Goal: Task Accomplishment & Management: Manage account settings

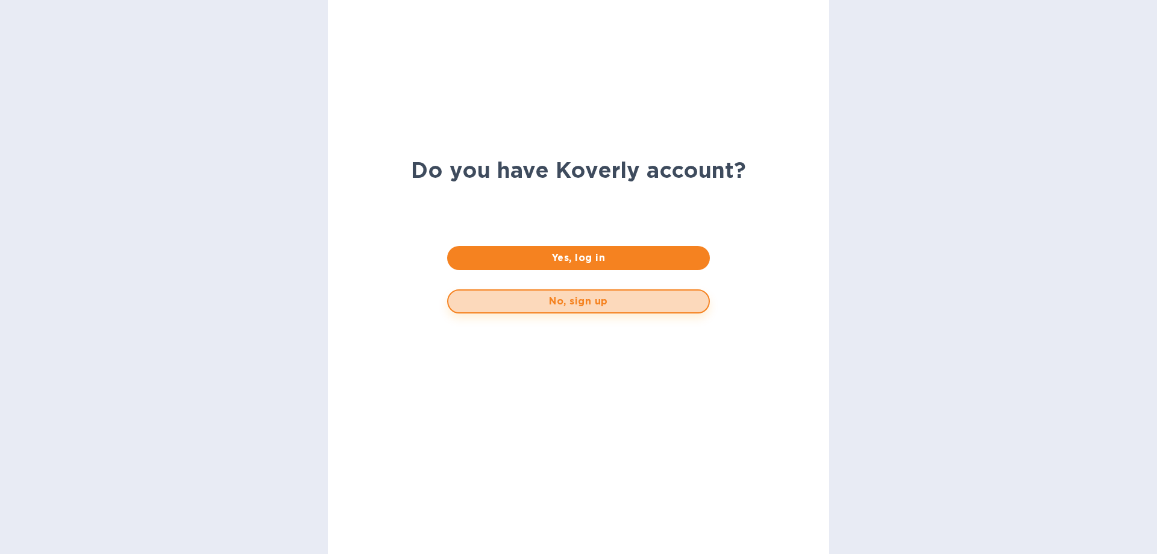
click at [599, 308] on span "No, sign up" at bounding box center [578, 301] width 240 height 14
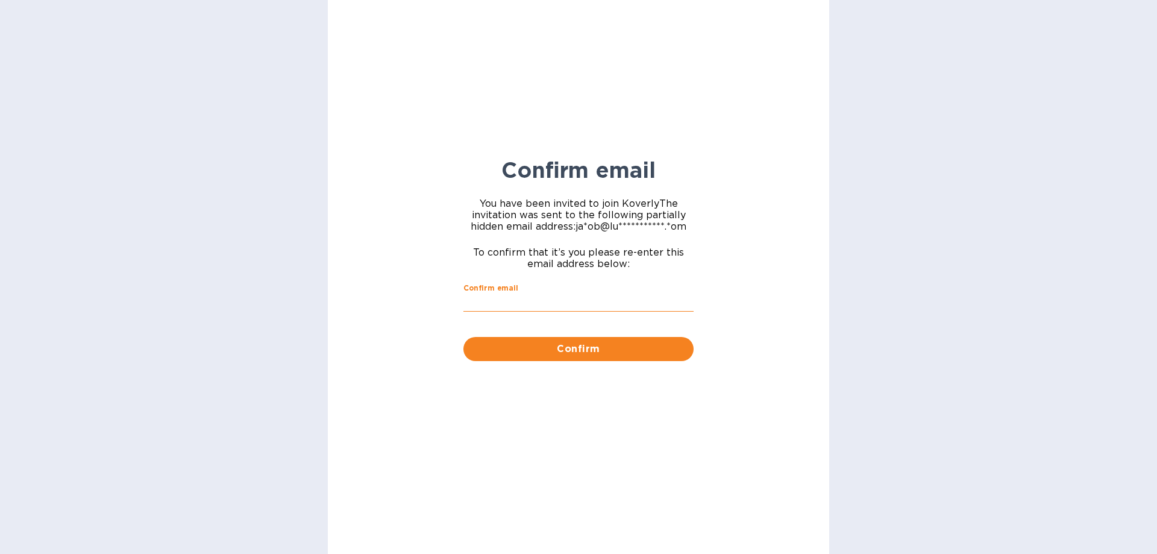
click at [521, 305] on input "Confirm email" at bounding box center [578, 302] width 230 height 18
click at [474, 301] on input "Confirm email" at bounding box center [578, 302] width 230 height 18
paste input "[PERSON_NAME][EMAIL_ADDRESS][DOMAIN_NAME]"
type input "[PERSON_NAME][EMAIL_ADDRESS][DOMAIN_NAME]"
click at [494, 346] on span "Confirm" at bounding box center [578, 349] width 211 height 14
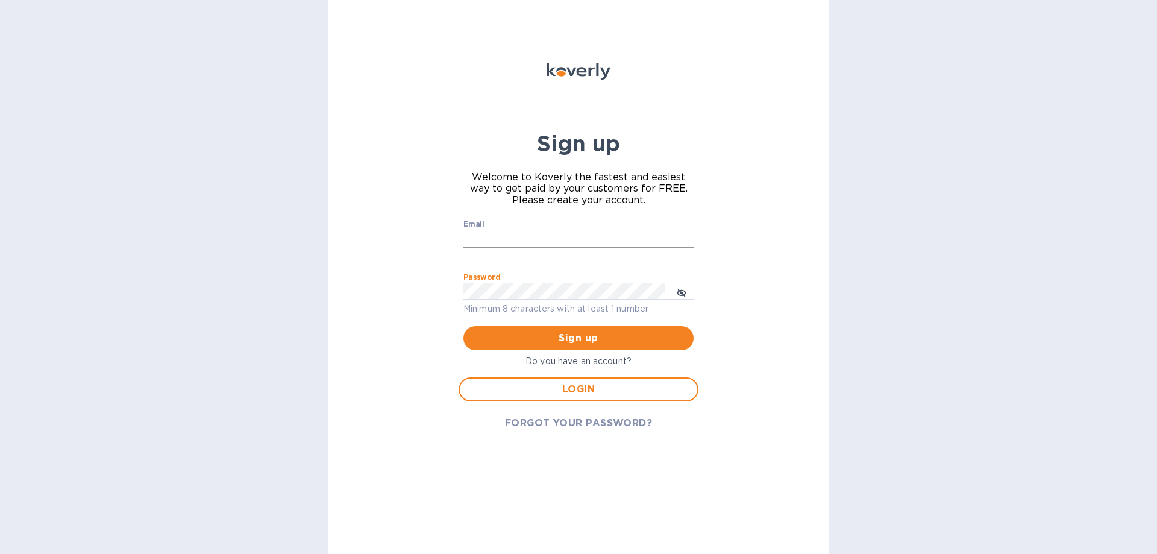
click at [532, 233] on input "Email" at bounding box center [578, 239] width 230 height 18
paste input "[PERSON_NAME][EMAIL_ADDRESS][DOMAIN_NAME]"
type input "[PERSON_NAME][EMAIL_ADDRESS][DOMAIN_NAME]"
click at [567, 333] on span "Sign up" at bounding box center [578, 338] width 211 height 14
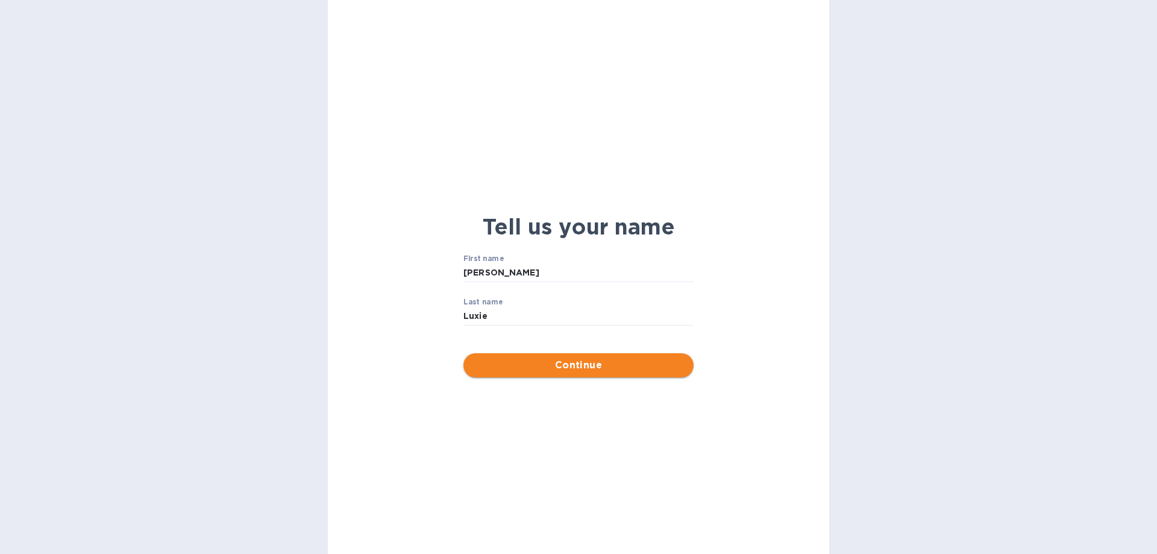
click at [566, 370] on span "Continue" at bounding box center [578, 365] width 211 height 14
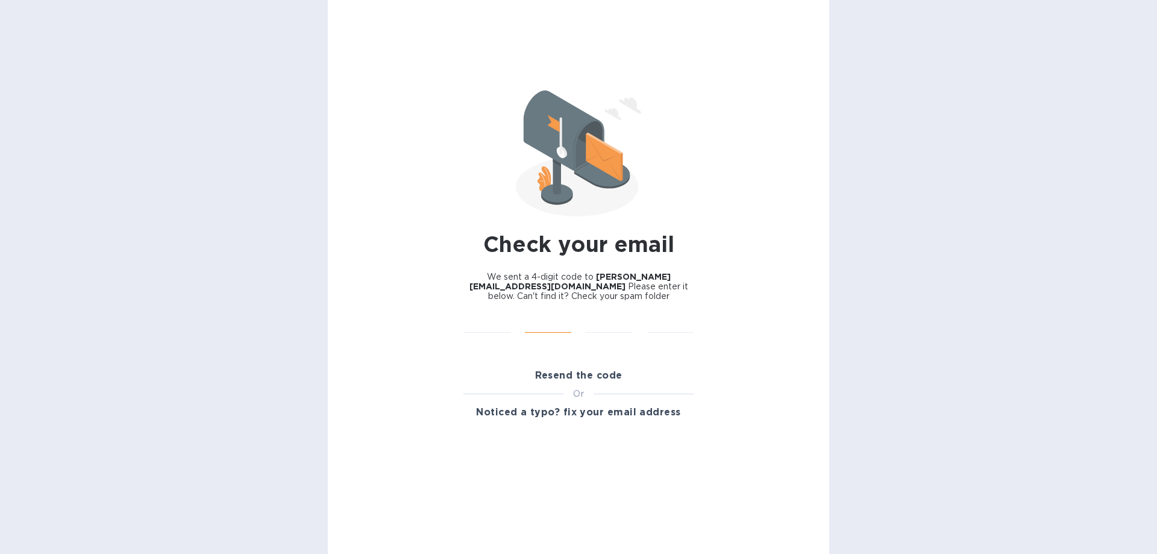
click at [568, 323] on input "text" at bounding box center [548, 324] width 47 height 18
paste input "3568"
type input "8"
click at [493, 329] on input "text" at bounding box center [486, 324] width 47 height 18
click at [478, 319] on input "text" at bounding box center [486, 324] width 47 height 18
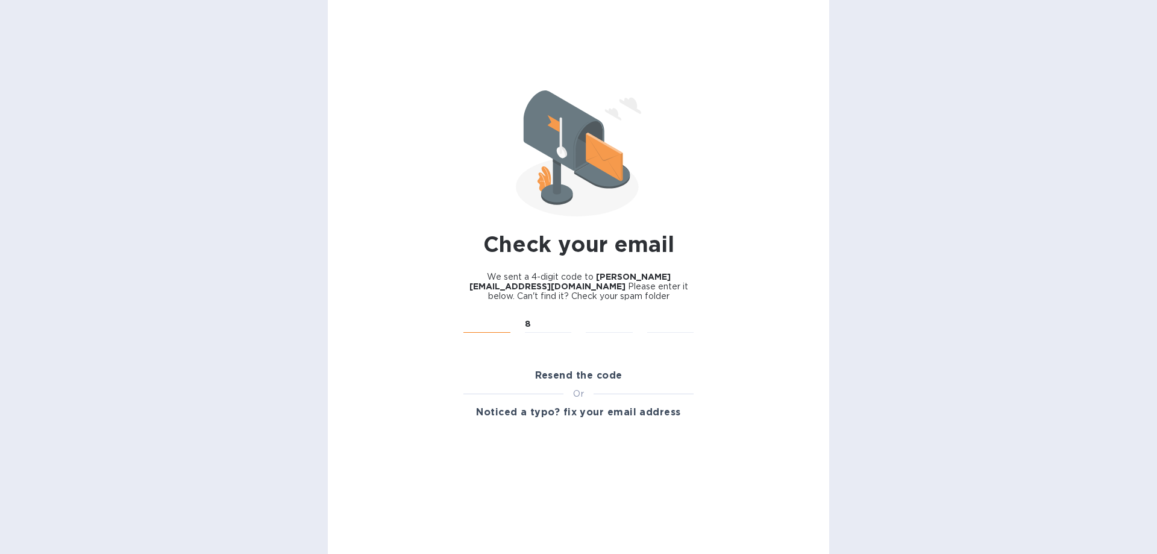
type input "3"
drag, startPoint x: 527, startPoint y: 323, endPoint x: 517, endPoint y: 323, distance: 10.2
click at [517, 323] on div "8 ​" at bounding box center [547, 332] width 61 height 48
type input "5"
type input "6"
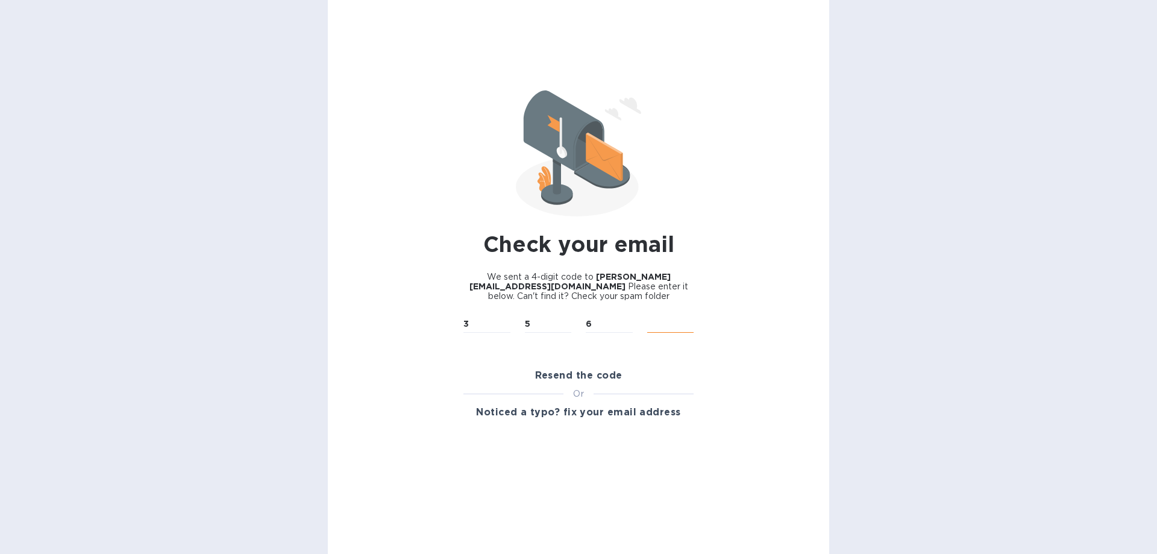
type input "8"
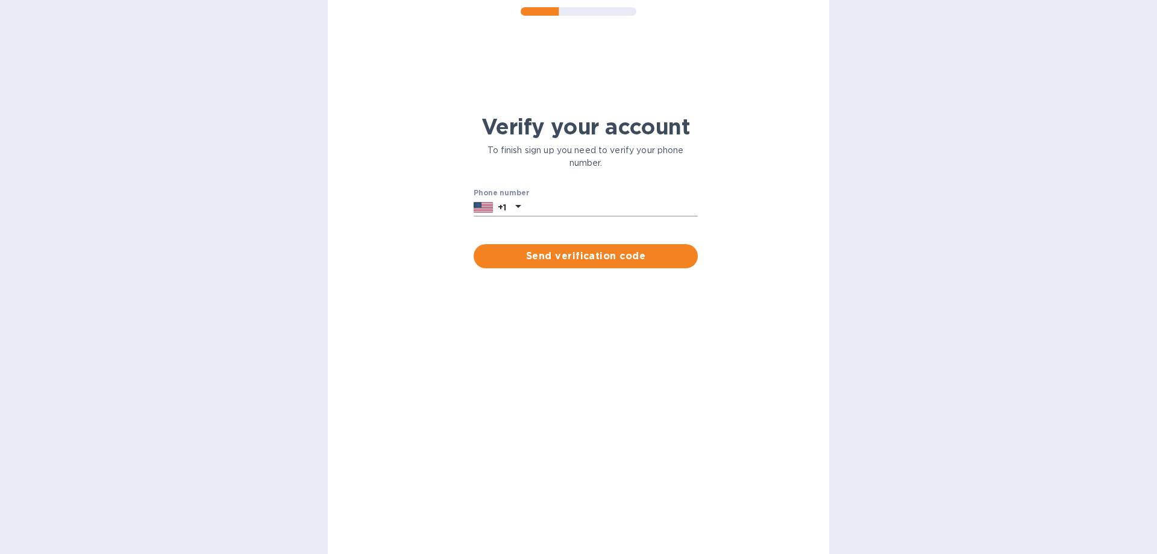
click at [554, 198] on input "text" at bounding box center [611, 207] width 172 height 18
type input "3474525690"
click at [535, 258] on span "Send verification code" at bounding box center [585, 256] width 205 height 14
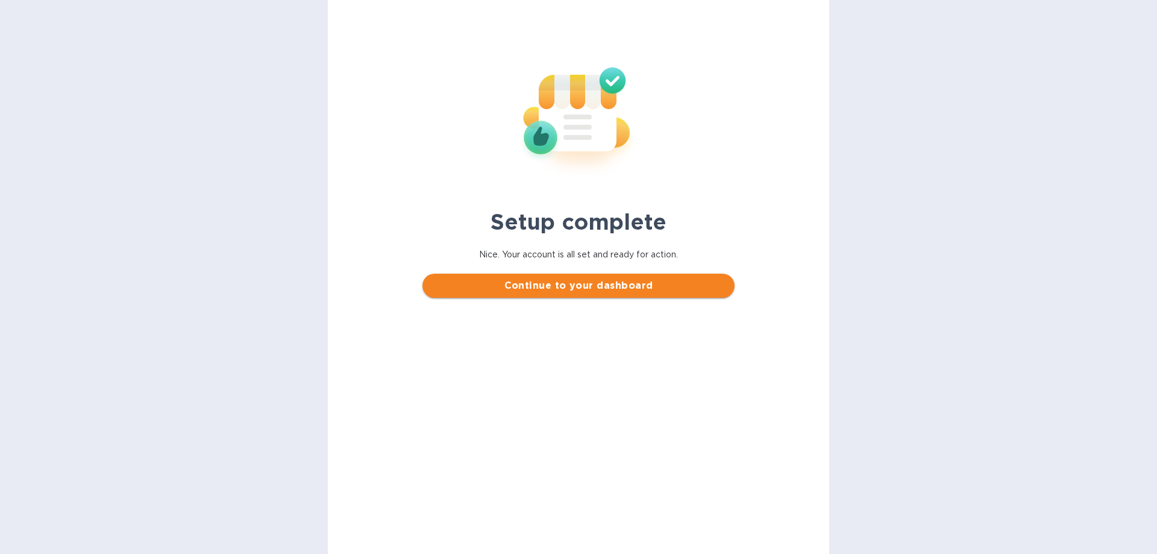
click at [530, 283] on span "Continue to your dashboard" at bounding box center [578, 285] width 292 height 14
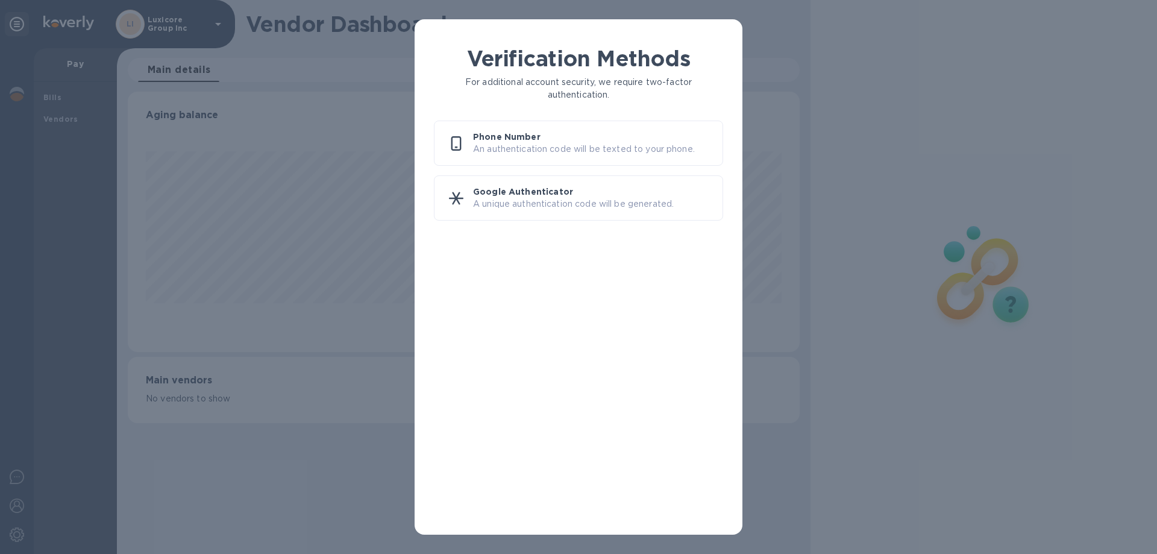
click at [520, 133] on p "Phone Number" at bounding box center [593, 137] width 240 height 12
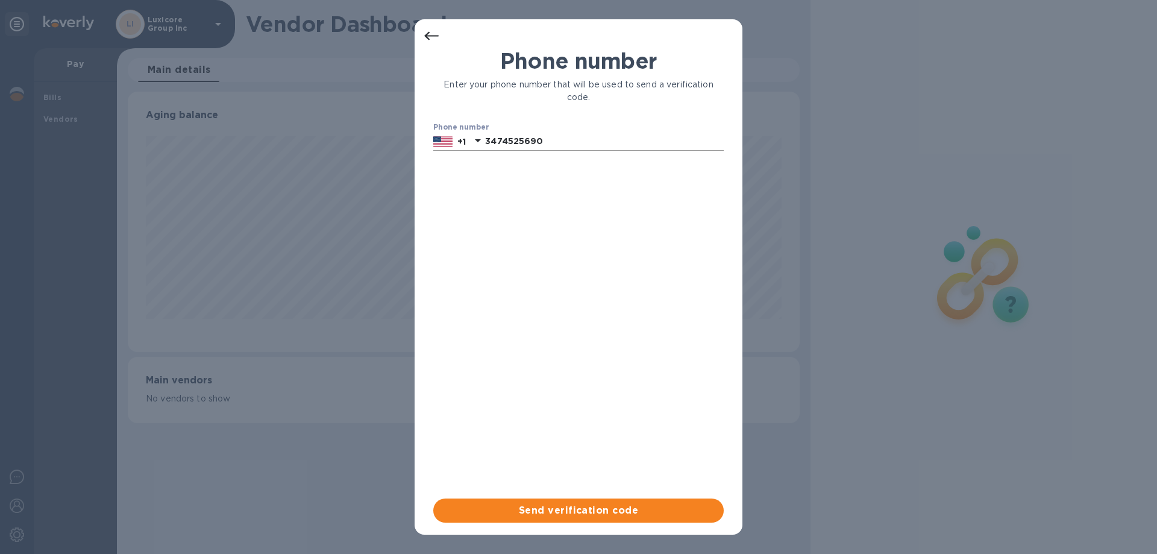
scroll to position [260, 671]
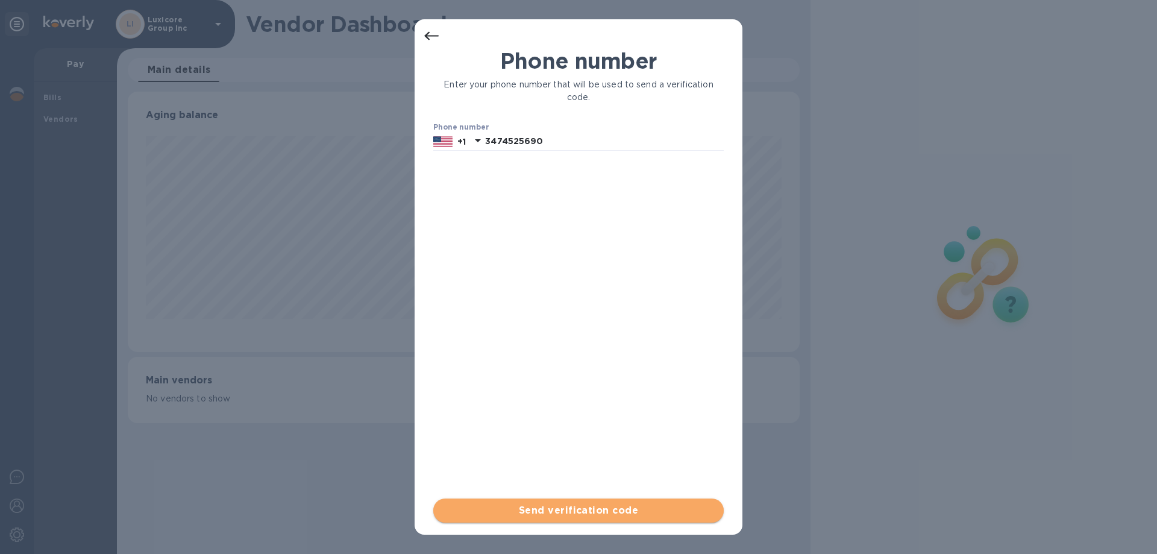
click at [531, 511] on span "Send verification code" at bounding box center [578, 510] width 271 height 14
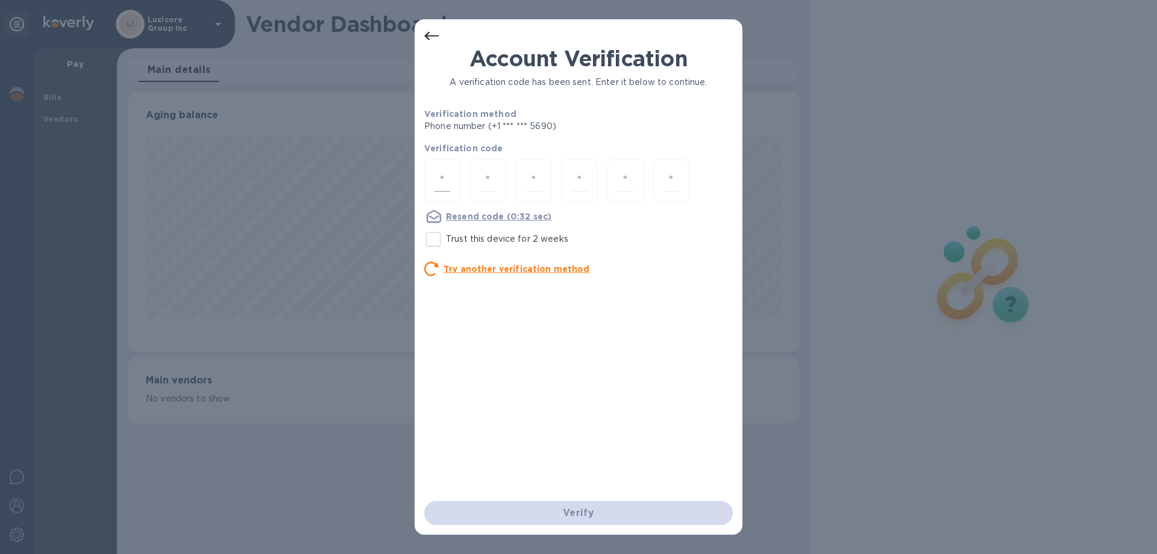
click at [446, 180] on input "number" at bounding box center [442, 180] width 16 height 22
type input "7"
type input "9"
type input "2"
type input "8"
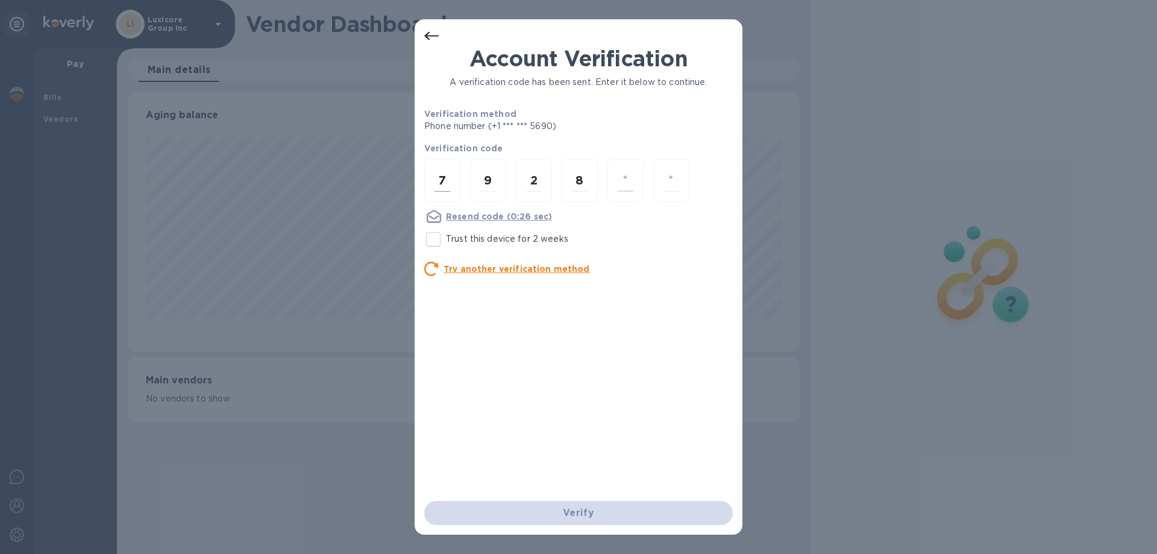
type input "4"
type input "5"
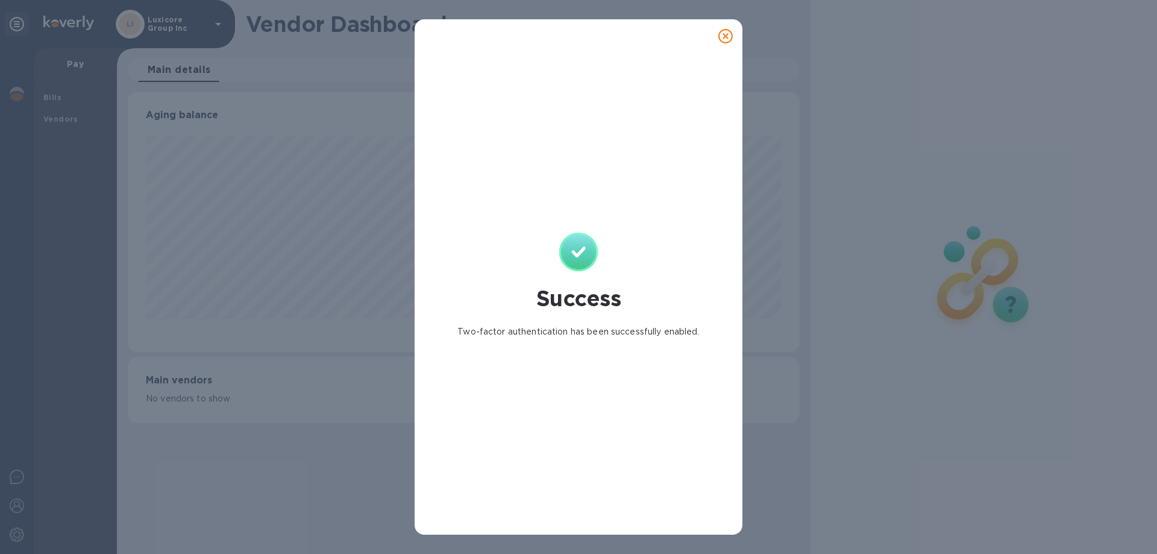
click at [722, 35] on icon at bounding box center [725, 36] width 14 height 14
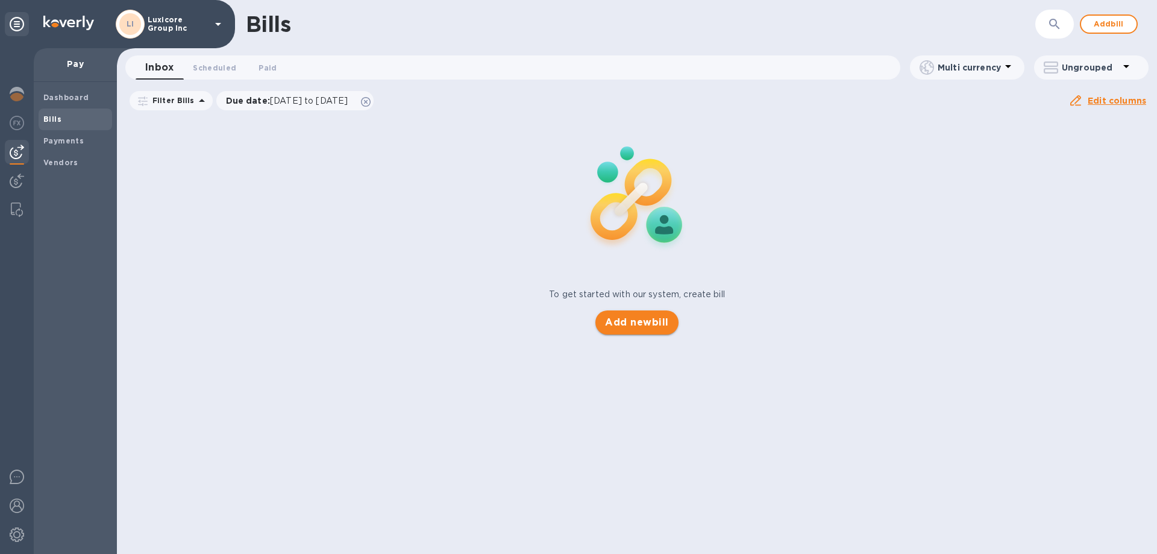
click at [646, 328] on span "Add new bill" at bounding box center [636, 322] width 63 height 14
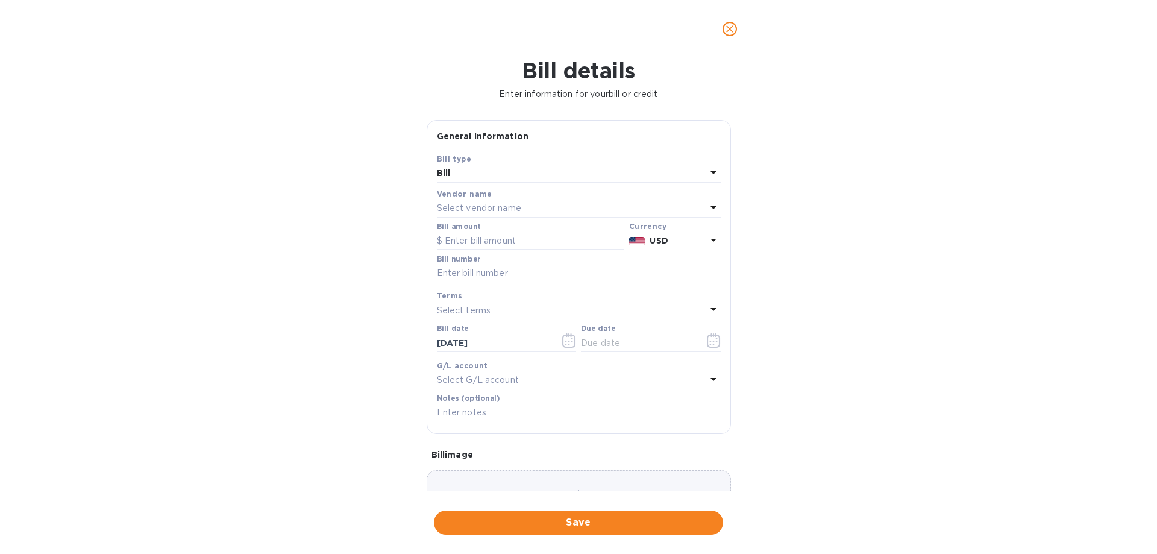
click at [452, 175] on div "Bill" at bounding box center [571, 173] width 269 height 17
click at [964, 197] on div "Bill details Enter information for your bill or credit General information Save…" at bounding box center [578, 306] width 1157 height 496
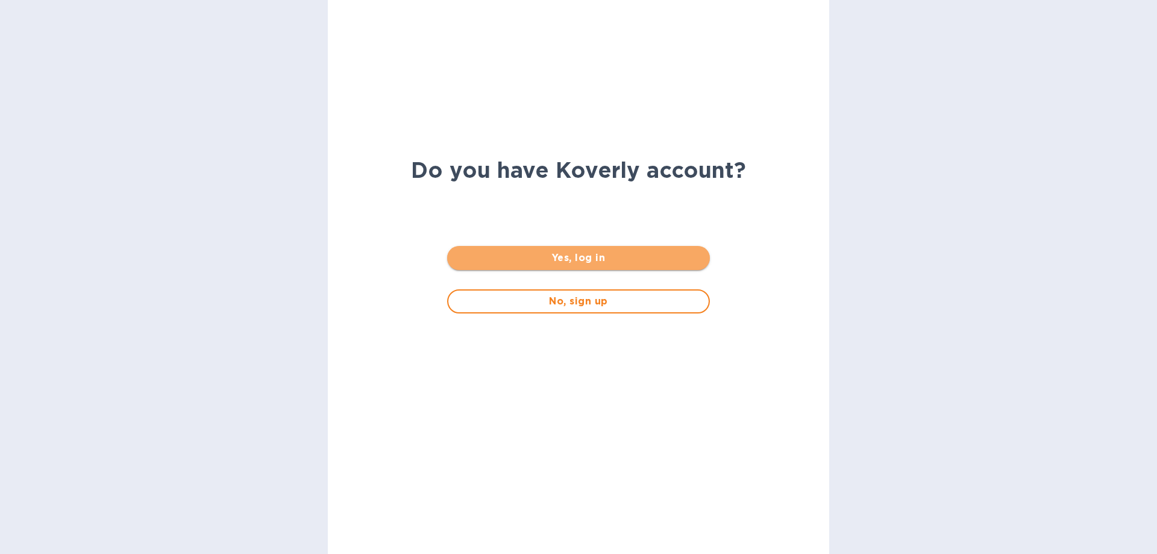
click at [605, 258] on span "Yes, log in" at bounding box center [578, 258] width 243 height 14
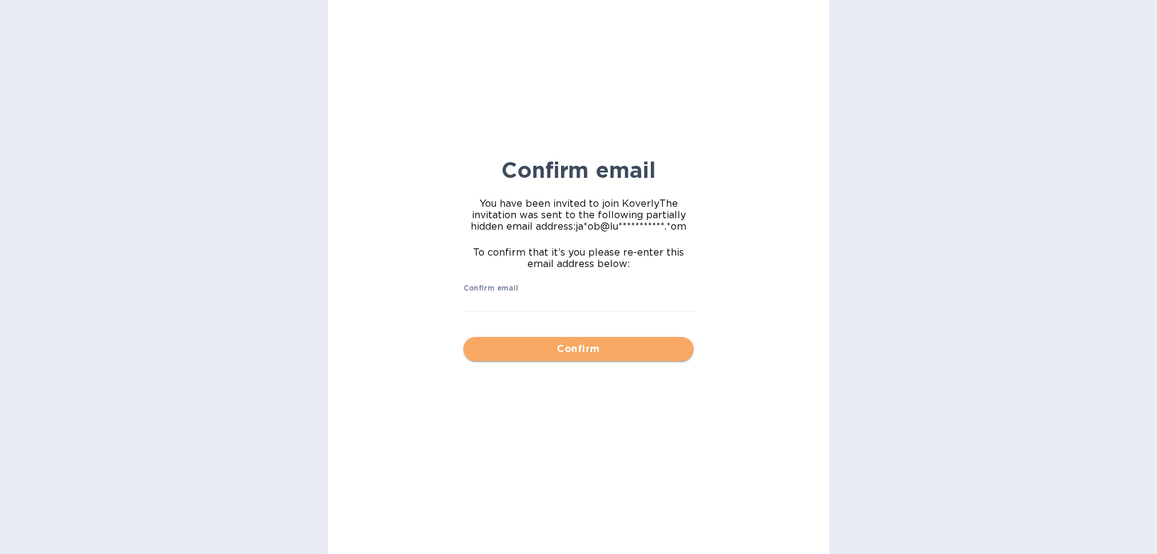
click at [573, 348] on span "Confirm" at bounding box center [578, 349] width 211 height 14
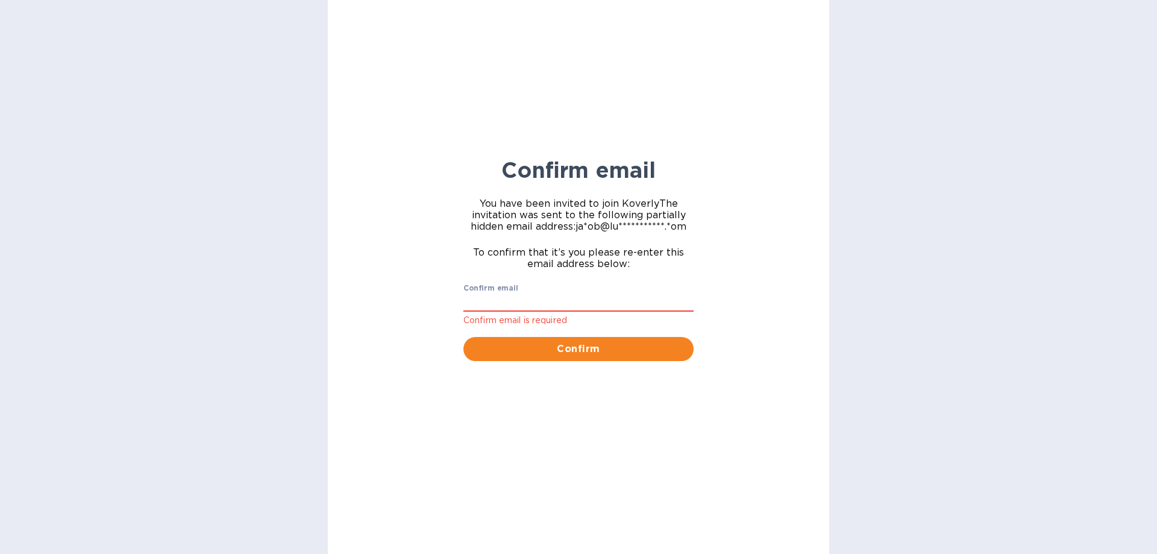
click at [546, 289] on div "Confirm email Confirm email is required" at bounding box center [578, 305] width 230 height 43
click at [546, 296] on input "Confirm email" at bounding box center [578, 302] width 230 height 18
type input "[PERSON_NAME][EMAIL_ADDRESS][DOMAIN_NAME]"
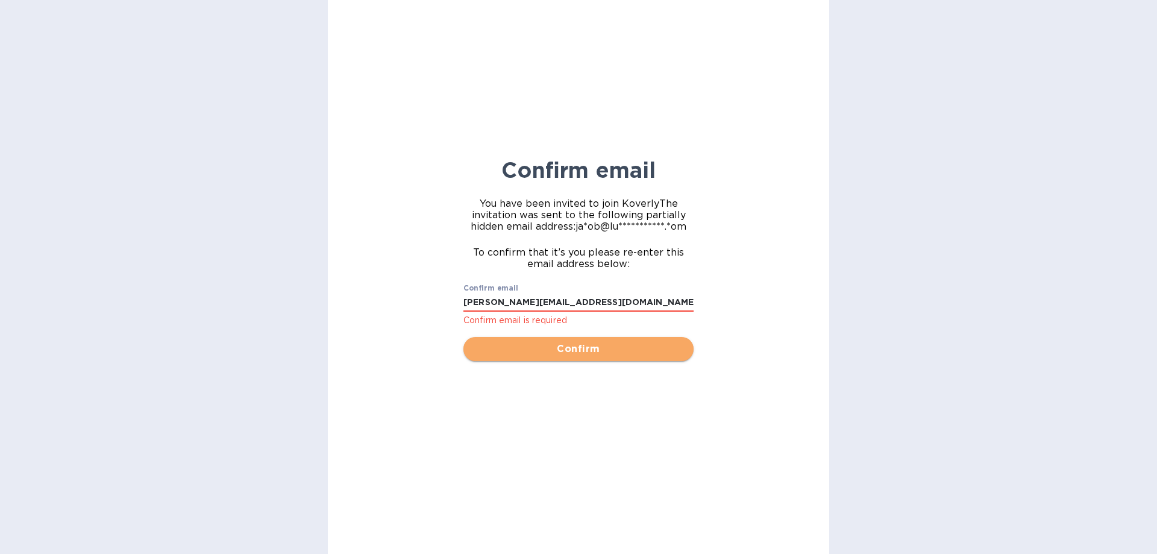
click at [561, 345] on span "Confirm" at bounding box center [578, 349] width 211 height 14
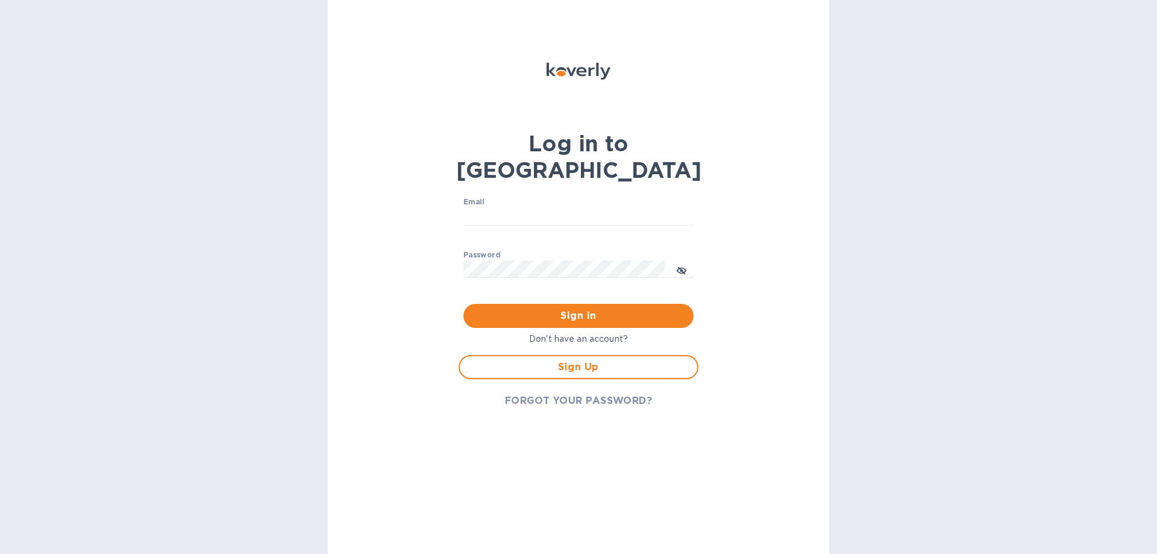
type input "[PERSON_NAME][EMAIL_ADDRESS][DOMAIN_NAME]"
click at [561, 308] on span "Sign in" at bounding box center [578, 315] width 211 height 14
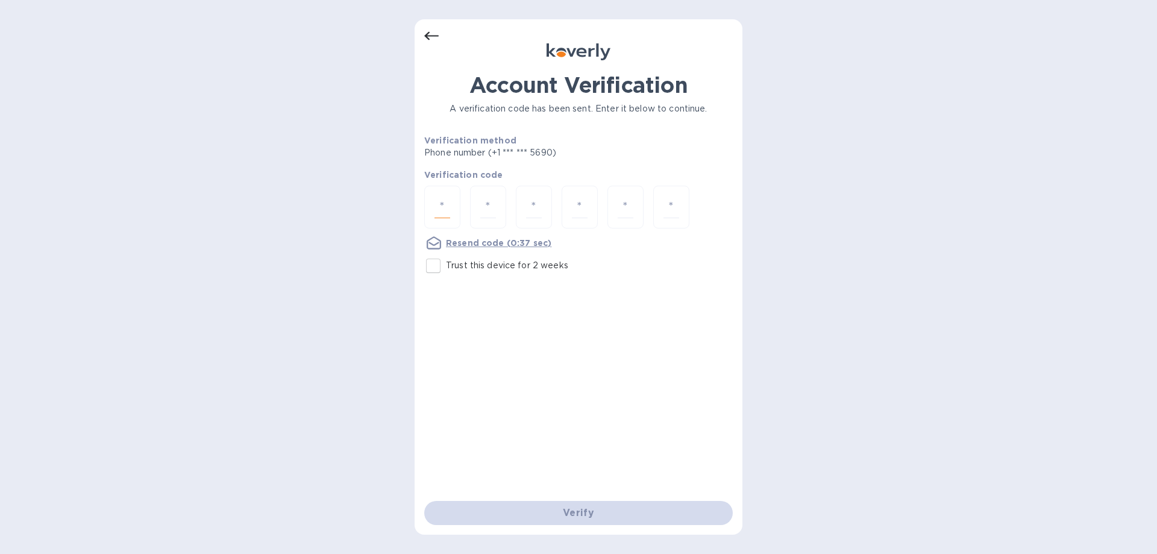
click at [443, 202] on input "number" at bounding box center [442, 207] width 16 height 22
type input "5"
type input "0"
type input "8"
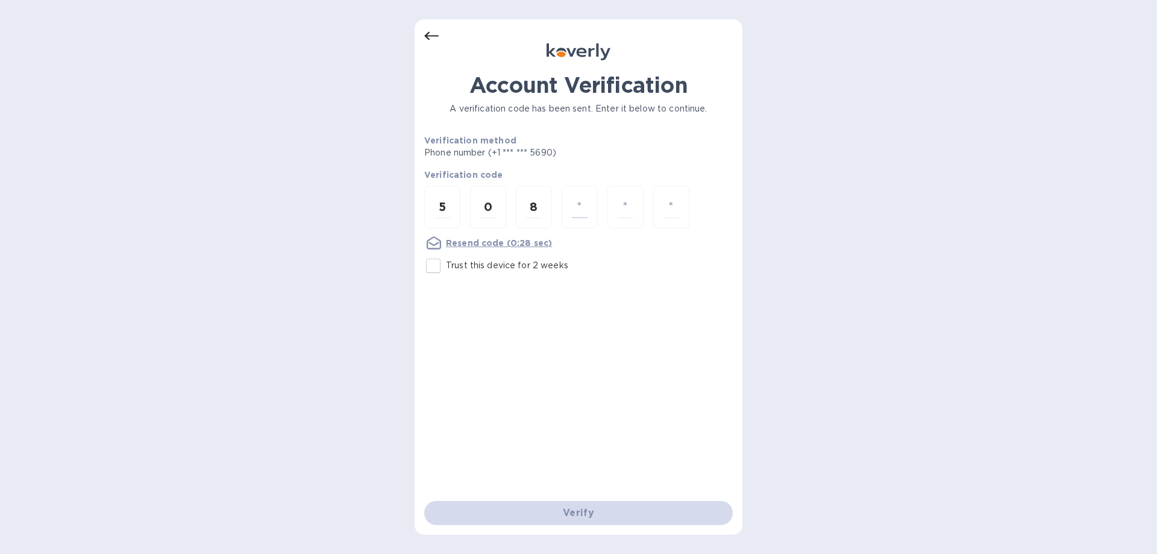
type input "2"
type input "6"
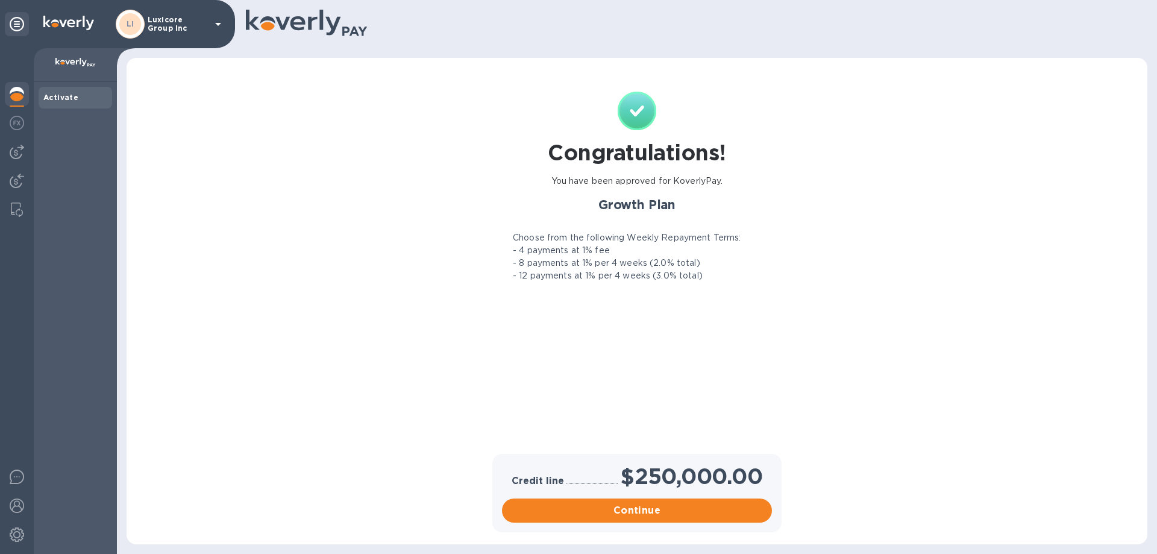
click at [569, 280] on p "- 12 payments at 1% per 4 weeks (3.0% total)" at bounding box center [608, 275] width 190 height 13
click at [747, 386] on div "Congratulations! You have been approved for KoverlyPay. Growth Plan Choose from…" at bounding box center [637, 272] width 284 height 360
click at [2, 131] on div at bounding box center [17, 300] width 34 height 505
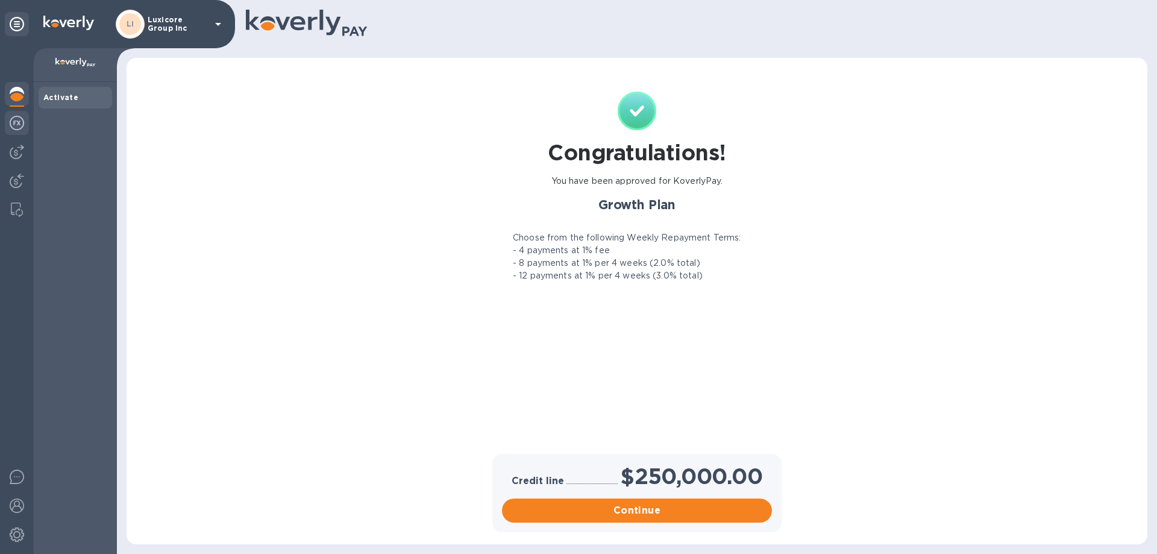
click at [8, 130] on div at bounding box center [17, 124] width 24 height 27
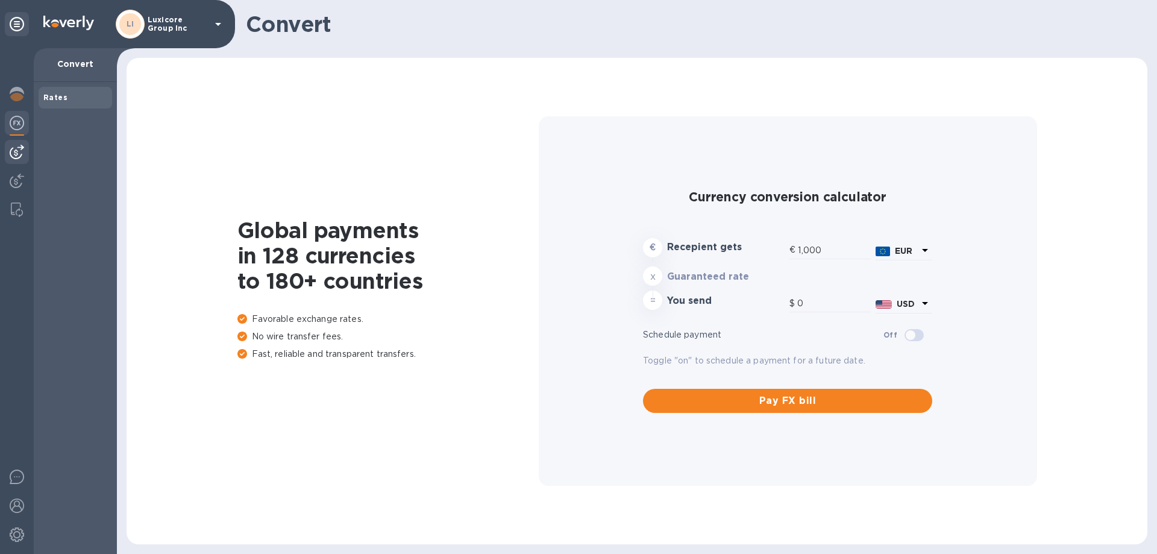
type input "1,182"
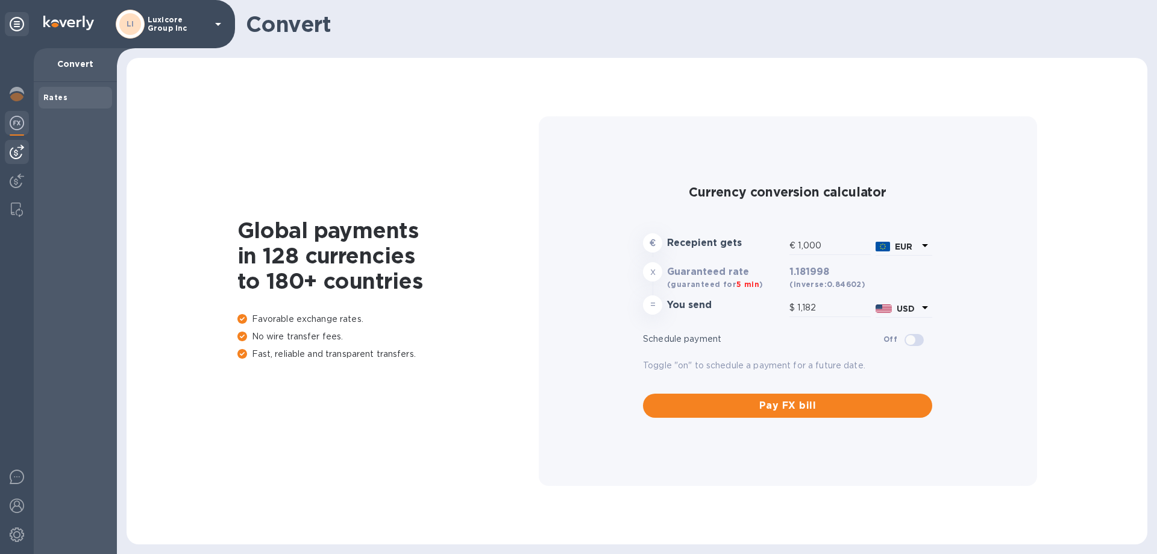
click at [17, 149] on img at bounding box center [17, 152] width 14 height 14
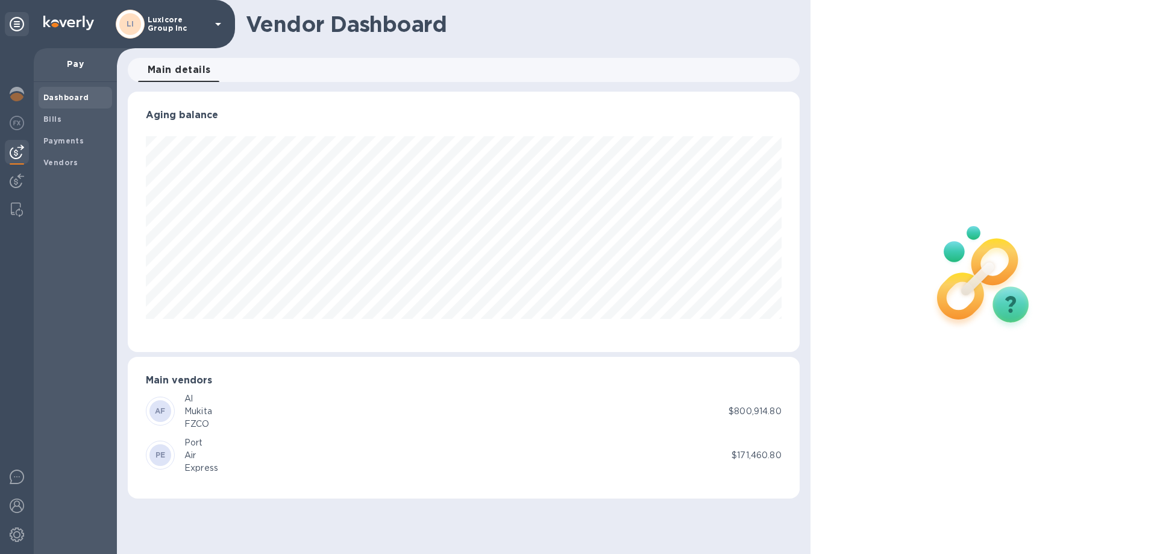
scroll to position [260, 671]
click at [18, 184] on img at bounding box center [17, 180] width 14 height 14
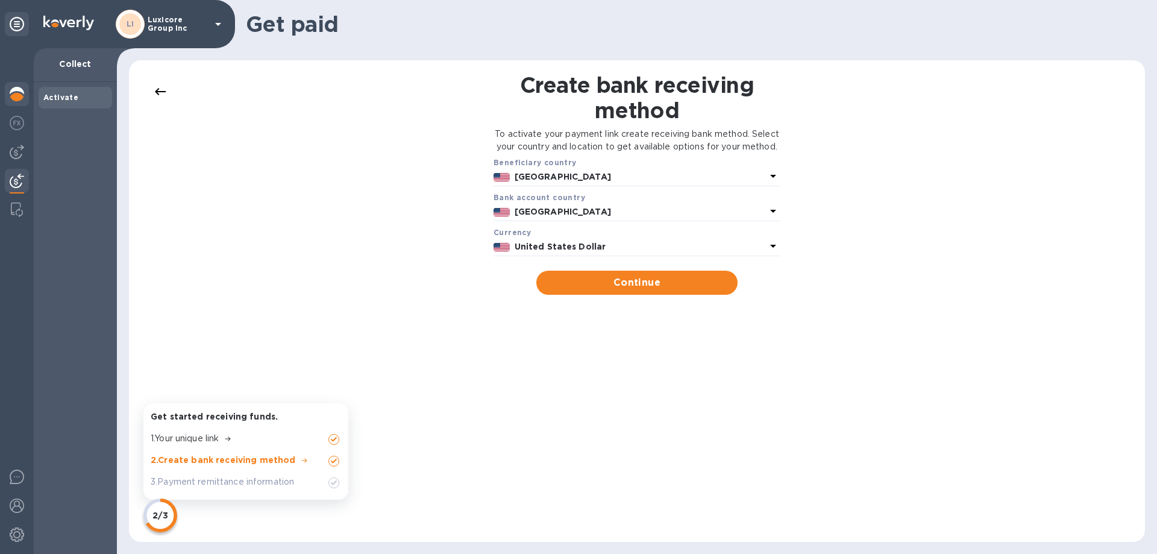
click at [14, 86] on div at bounding box center [17, 95] width 24 height 27
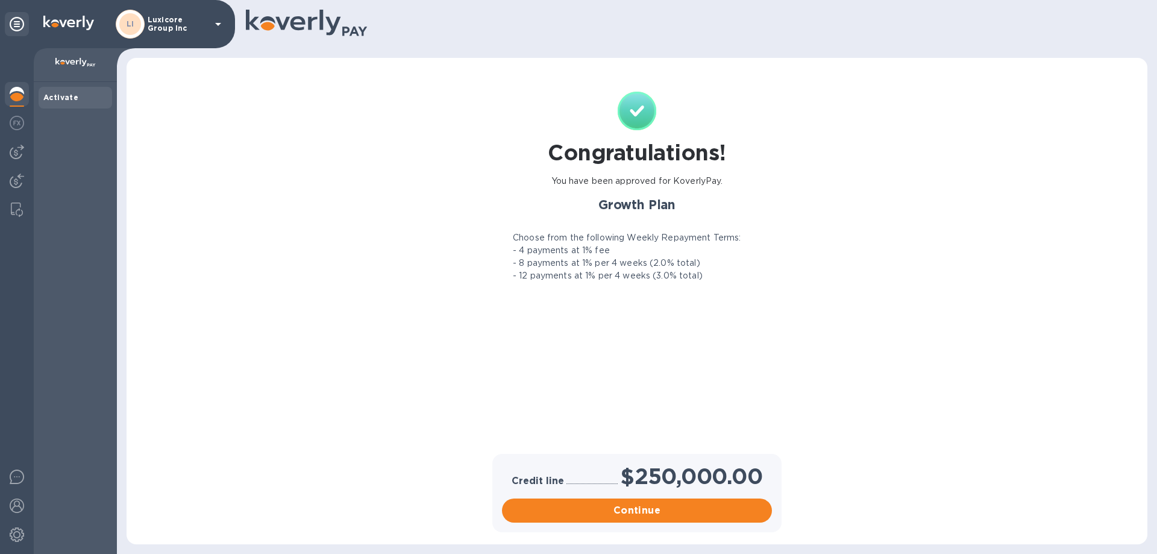
click at [190, 30] on p "Luxicore Group Inc" at bounding box center [178, 24] width 60 height 17
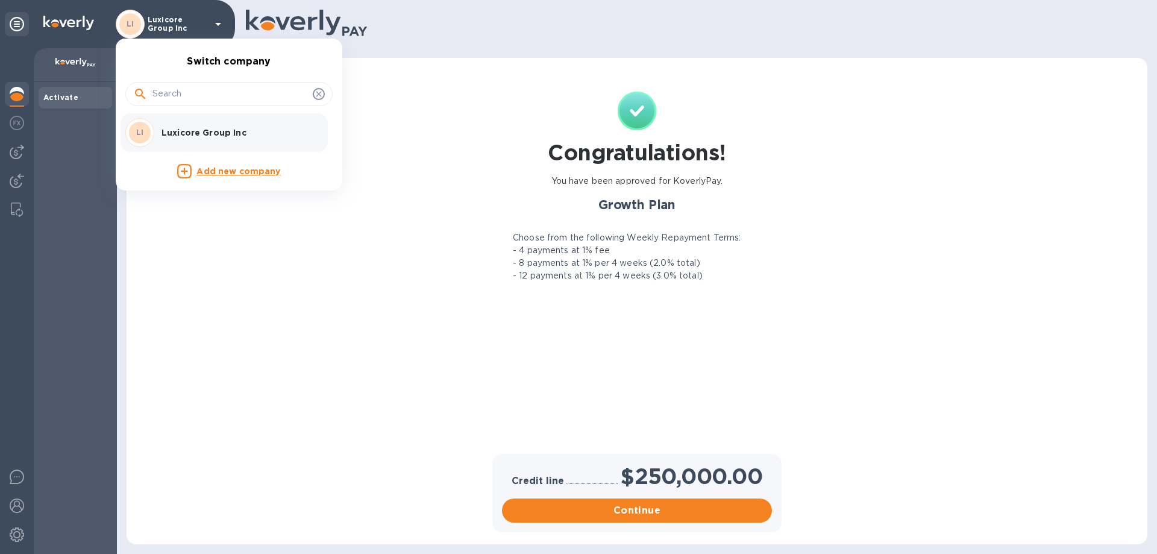
click at [211, 101] on input "text" at bounding box center [229, 94] width 155 height 18
click at [439, 221] on div at bounding box center [578, 277] width 1157 height 554
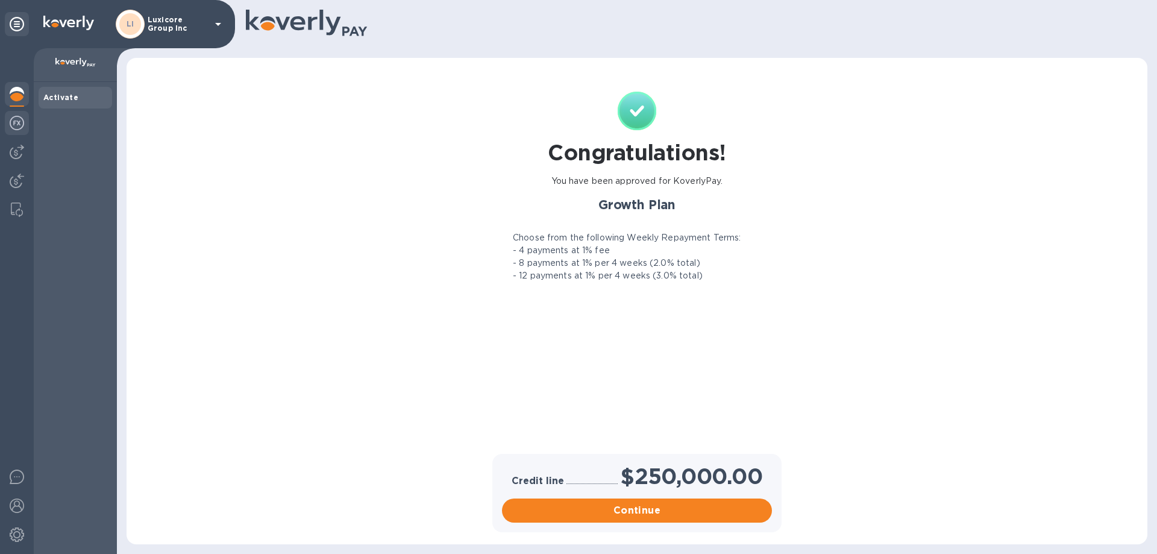
click at [11, 124] on img at bounding box center [17, 123] width 14 height 14
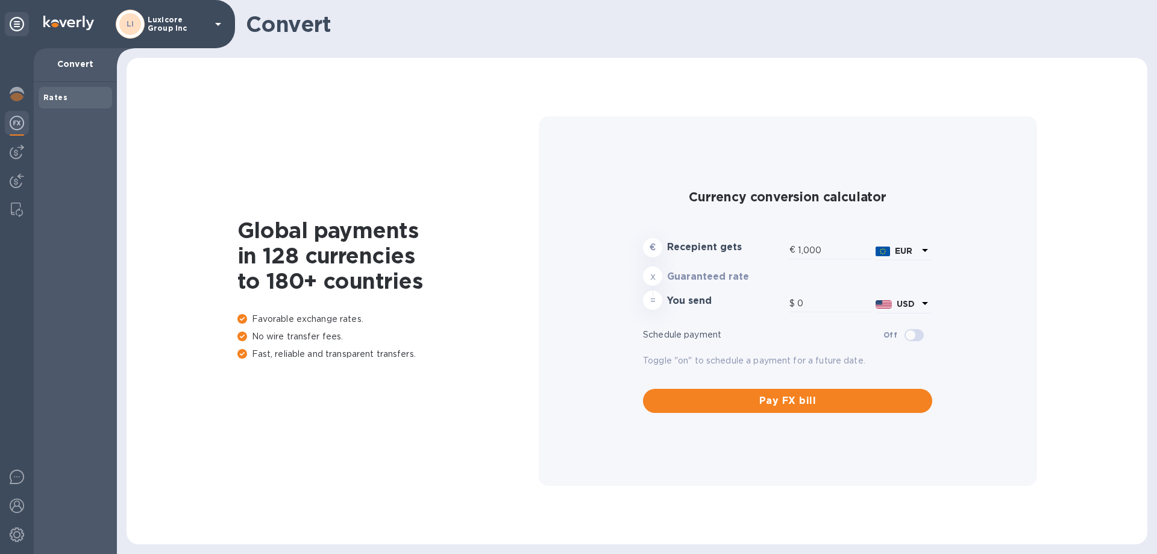
type input "1,182"
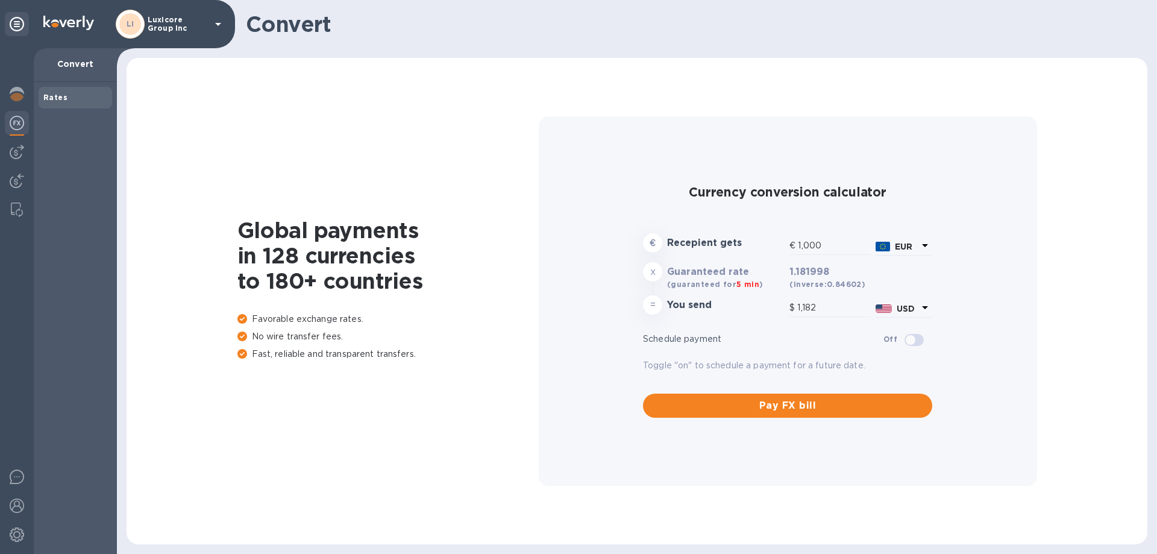
click at [4, 164] on div at bounding box center [17, 300] width 34 height 505
click at [22, 157] on img at bounding box center [17, 152] width 14 height 14
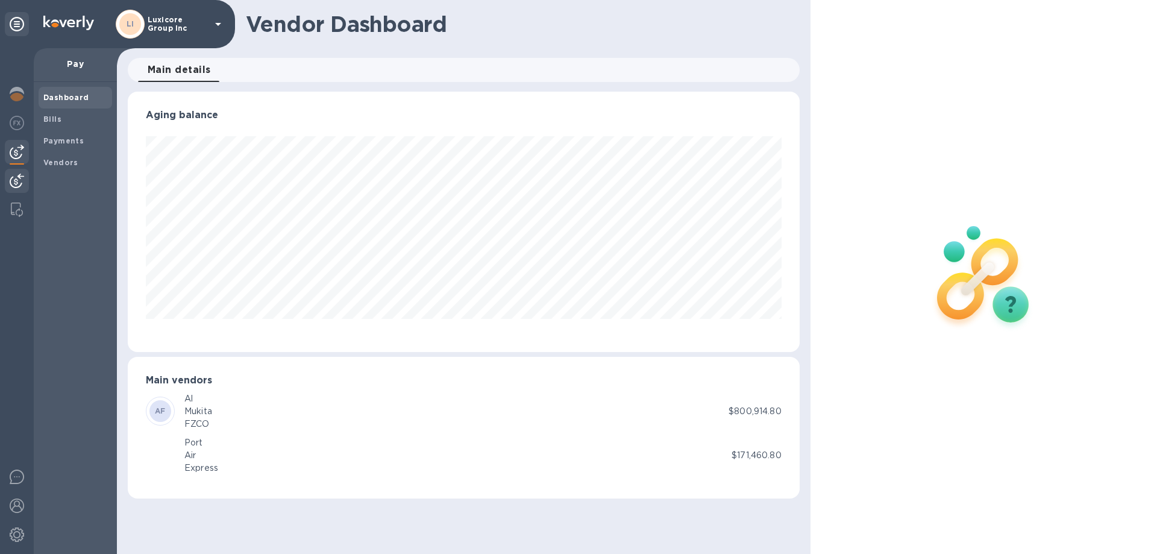
scroll to position [260, 671]
click at [10, 193] on div at bounding box center [17, 182] width 24 height 27
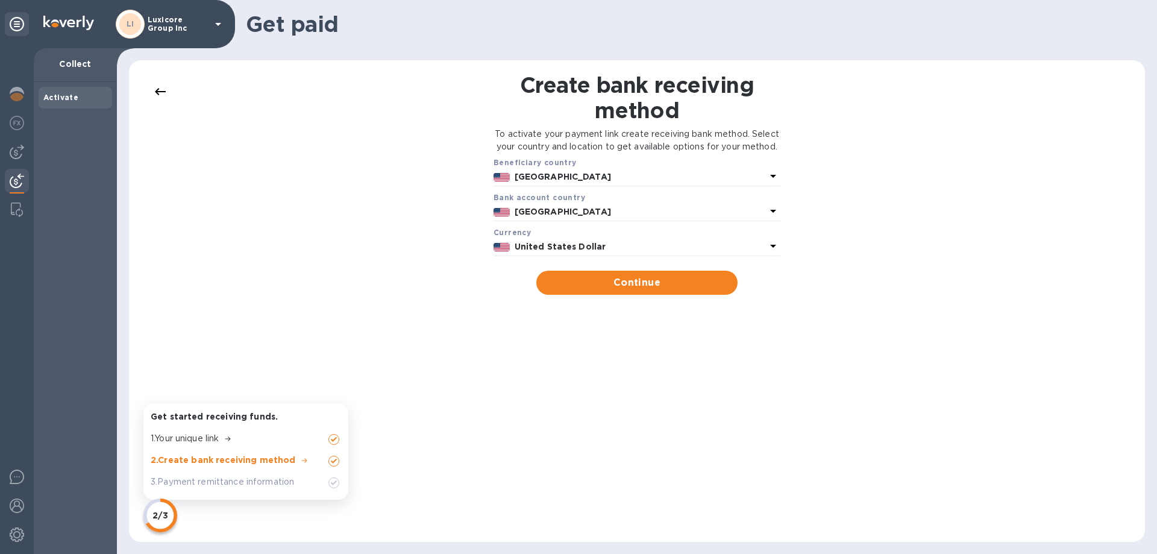
click at [2, 217] on div at bounding box center [17, 300] width 34 height 505
click at [15, 205] on img at bounding box center [17, 209] width 12 height 14
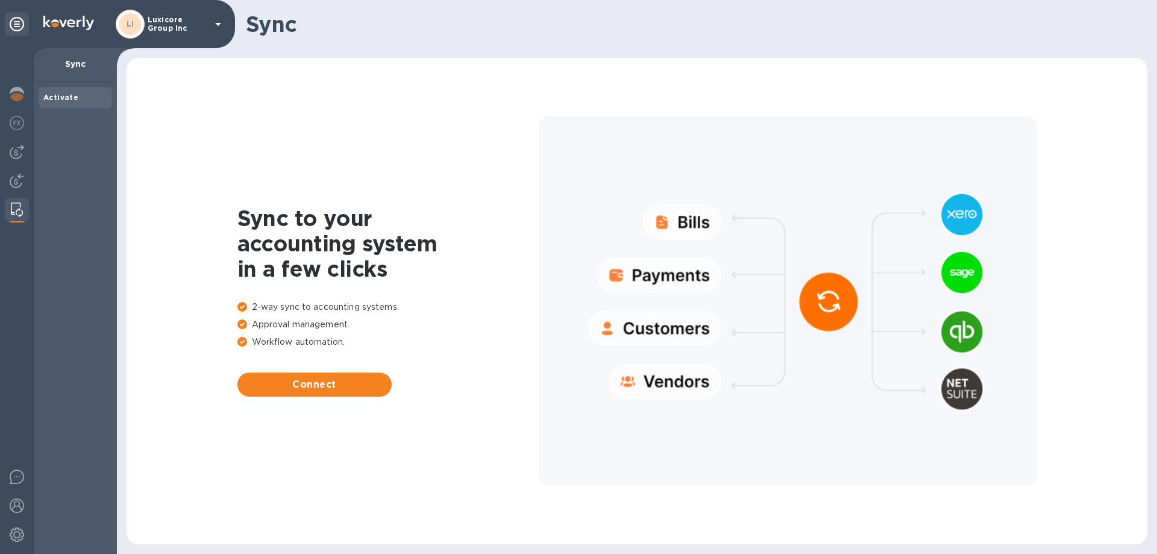
drag, startPoint x: 814, startPoint y: 316, endPoint x: 824, endPoint y: 310, distance: 11.9
click at [814, 316] on div at bounding box center [788, 301] width 498 height 370
click at [288, 386] on span "Connect" at bounding box center [314, 384] width 135 height 14
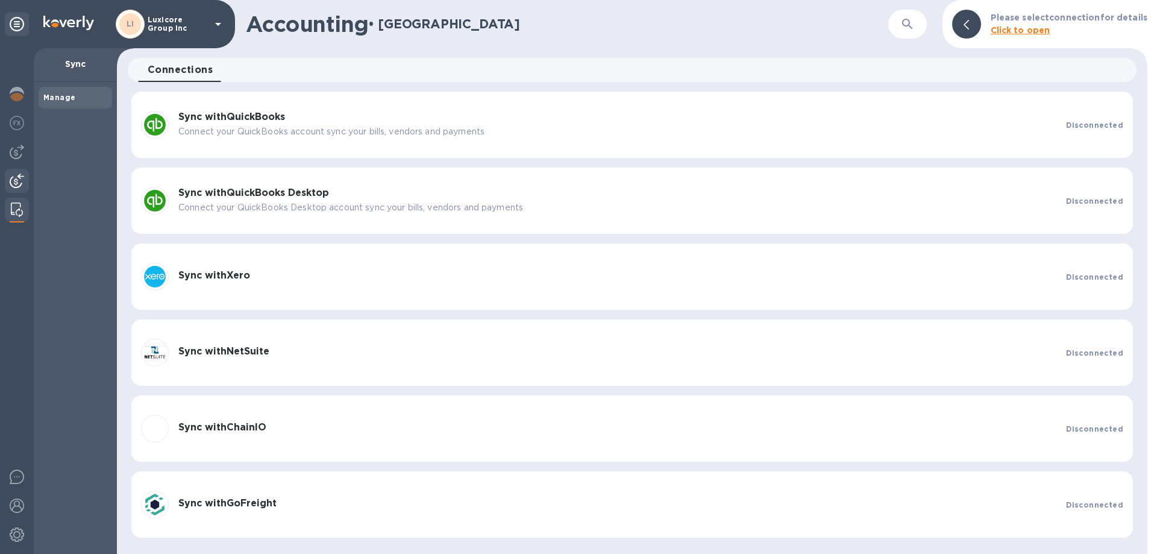
drag, startPoint x: 1, startPoint y: 208, endPoint x: 12, endPoint y: 178, distance: 32.2
click at [0, 208] on div at bounding box center [17, 300] width 34 height 505
click at [14, 172] on div at bounding box center [17, 182] width 24 height 27
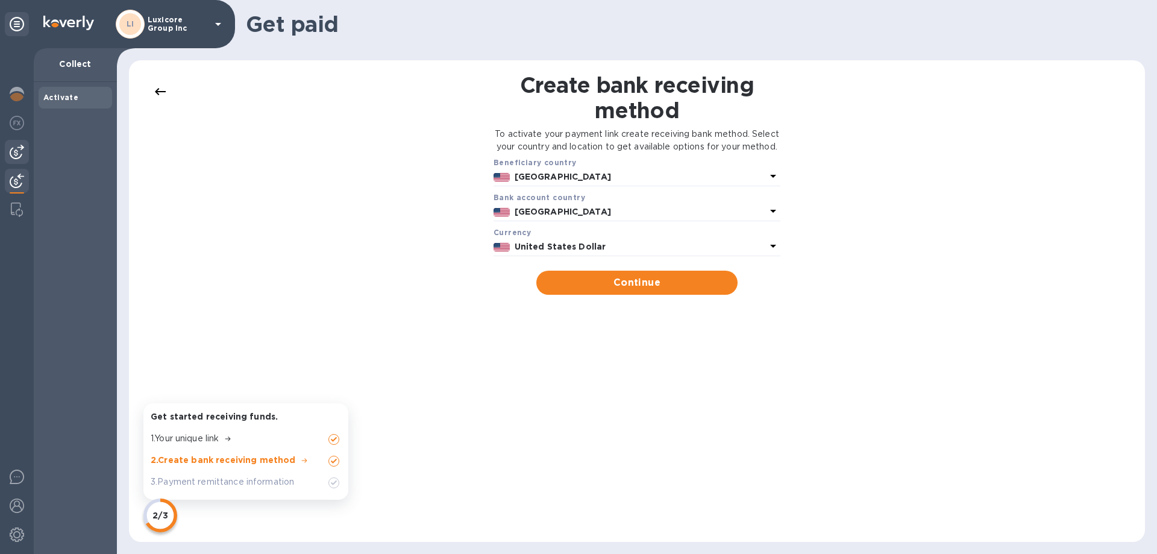
click at [19, 148] on img at bounding box center [17, 152] width 14 height 14
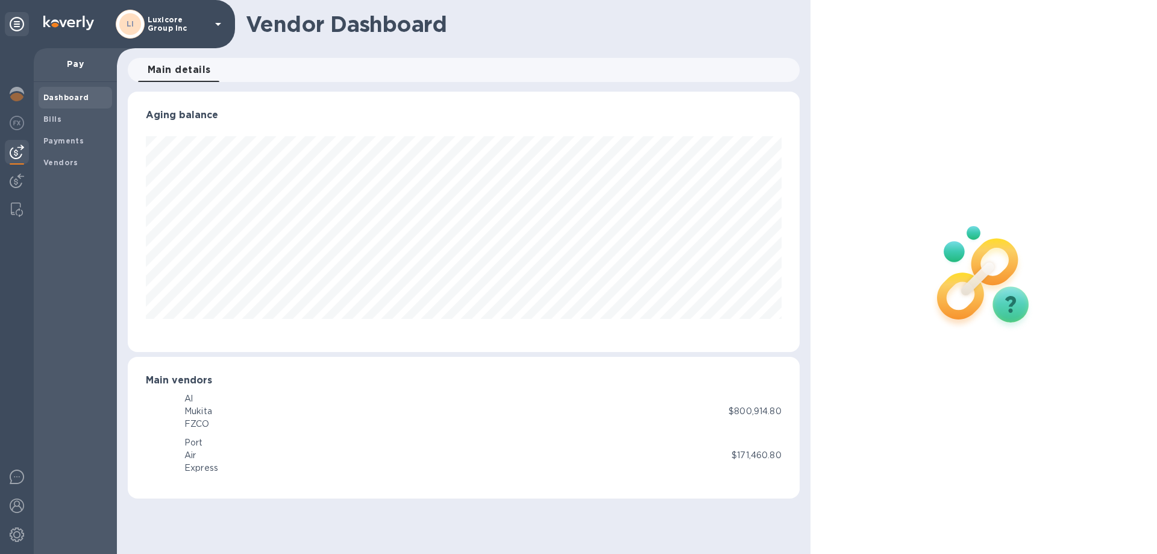
scroll to position [260, 671]
click at [984, 280] on img at bounding box center [983, 275] width 159 height 159
click at [83, 130] on div "Payments" at bounding box center [75, 141] width 73 height 22
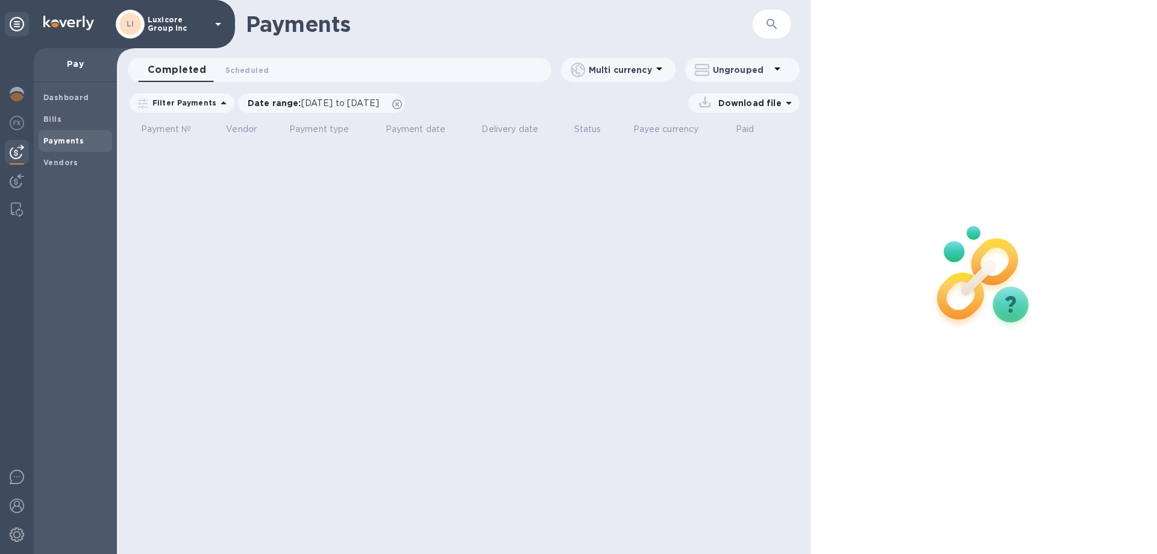
click at [358, 78] on div "Completed 0 Scheduled 0" at bounding box center [344, 70] width 413 height 24
click at [616, 75] on p "Multi currency" at bounding box center [620, 70] width 63 height 12
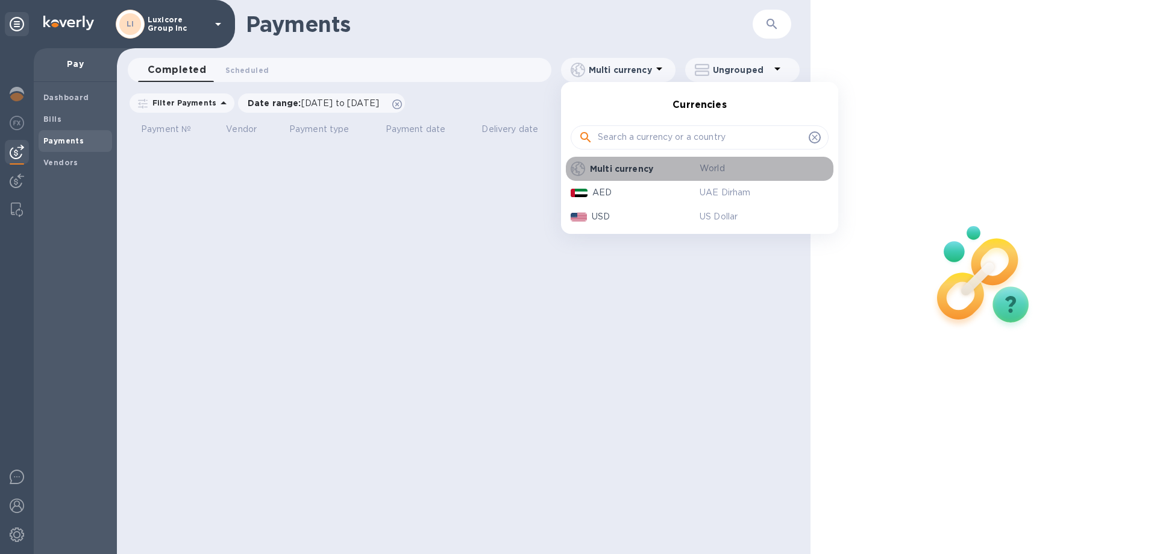
click at [636, 167] on p "Multi currency" at bounding box center [645, 169] width 110 height 12
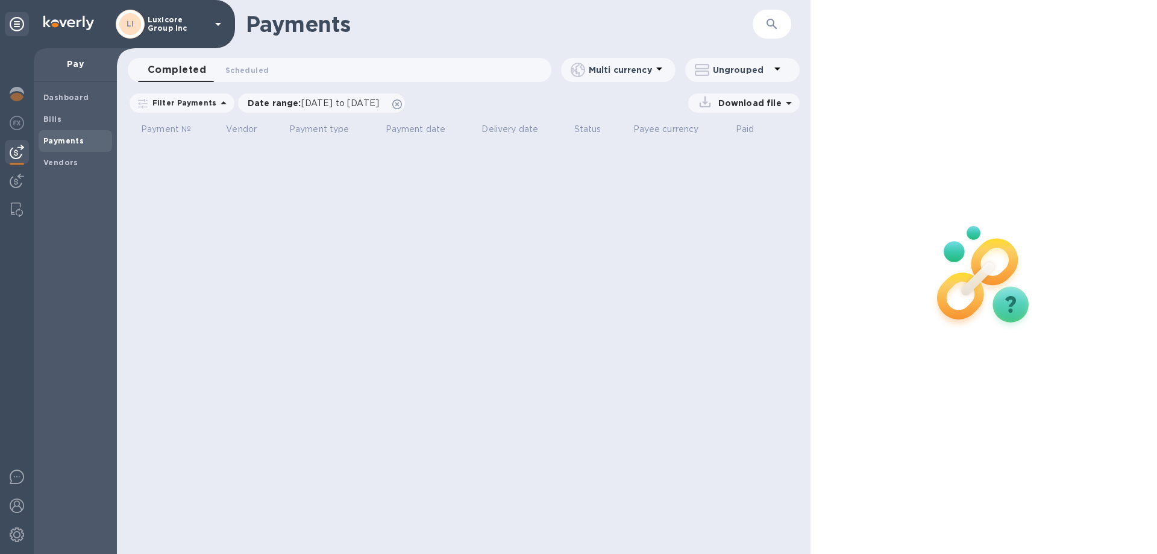
click at [748, 70] on p "Ungrouped" at bounding box center [741, 70] width 57 height 12
